Goal: Navigation & Orientation: Go to known website

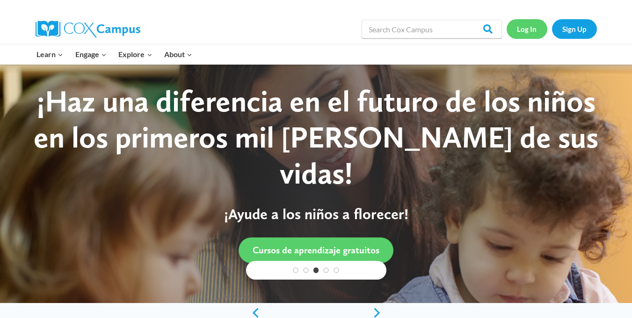
click at [529, 37] on link "Log In" at bounding box center [527, 28] width 41 height 19
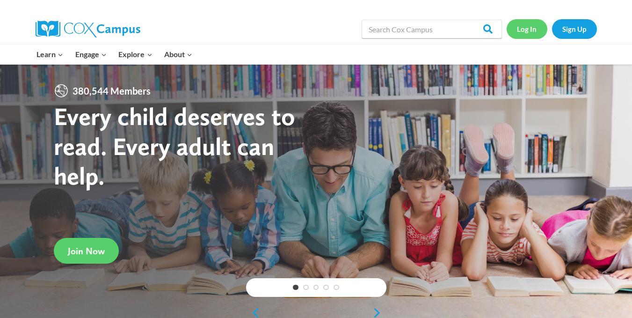
click at [534, 35] on link "Log In" at bounding box center [527, 28] width 41 height 19
